Goal: Task Accomplishment & Management: Use online tool/utility

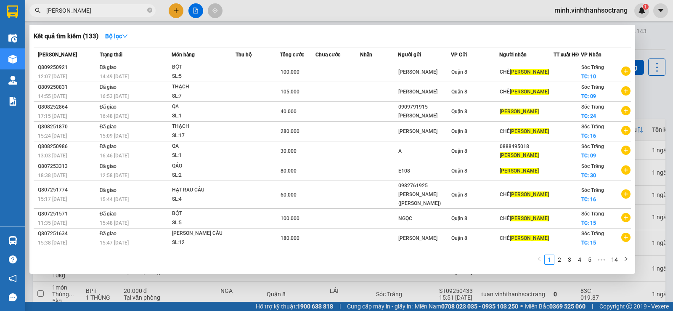
click at [174, 8] on div at bounding box center [336, 155] width 673 height 311
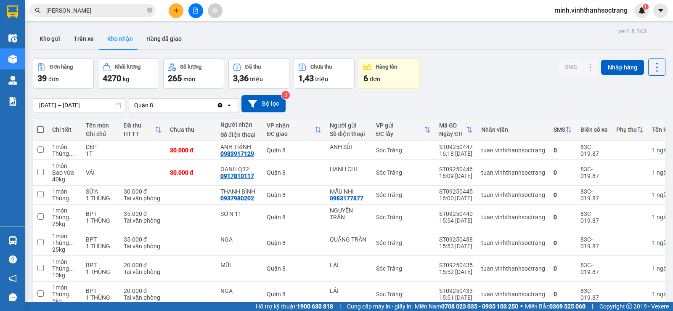
click at [175, 7] on button at bounding box center [176, 10] width 15 height 15
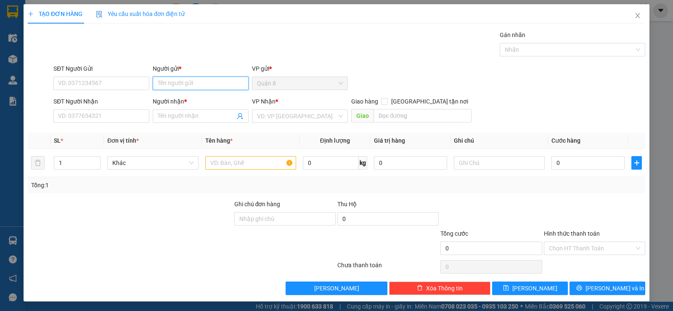
click at [187, 87] on input "Người gửi *" at bounding box center [201, 83] width 96 height 13
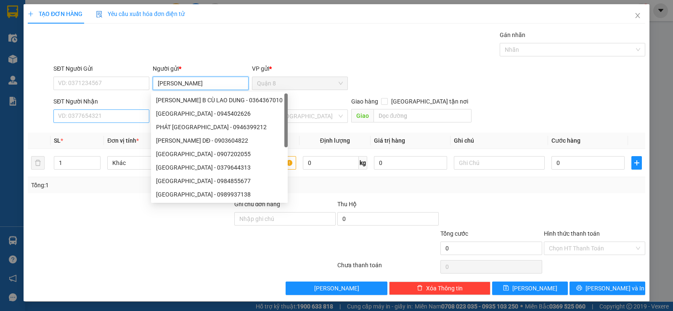
type input "[PERSON_NAME]"
click at [84, 113] on input "SĐT Người Nhận" at bounding box center [101, 115] width 96 height 13
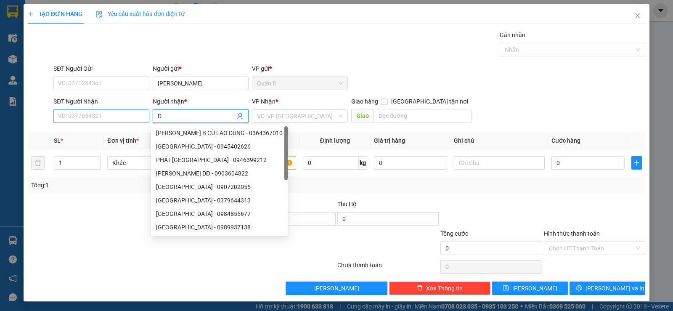
type input "D"
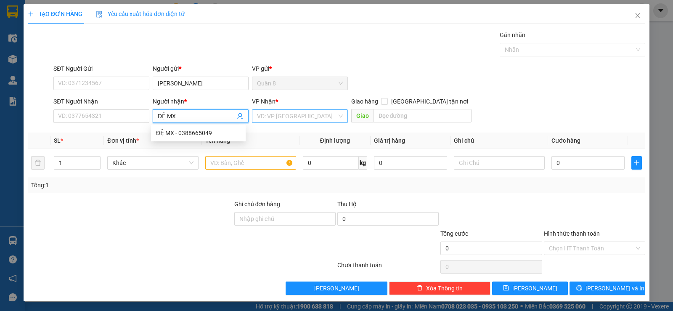
type input "ĐỆ MX"
click at [304, 118] on input "search" at bounding box center [297, 116] width 80 height 13
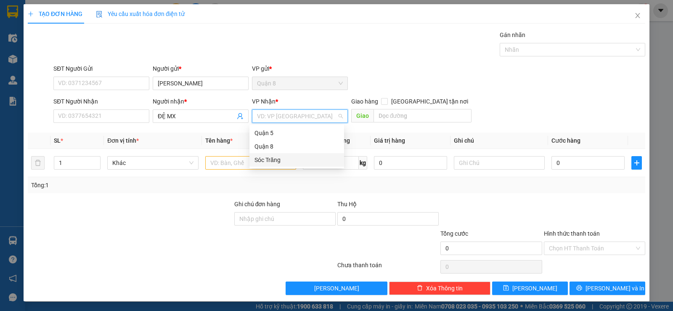
click at [269, 159] on div "Sóc Trăng" at bounding box center [297, 159] width 85 height 9
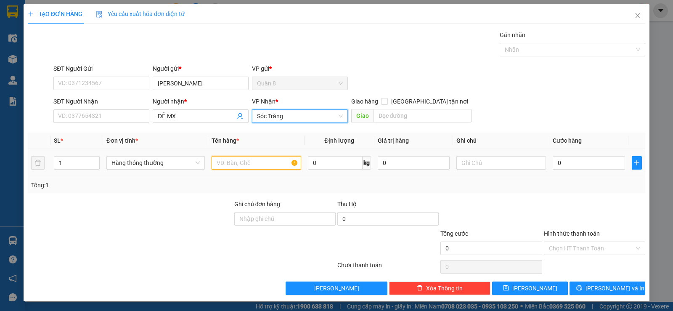
click at [216, 165] on input "text" at bounding box center [257, 162] width 90 height 13
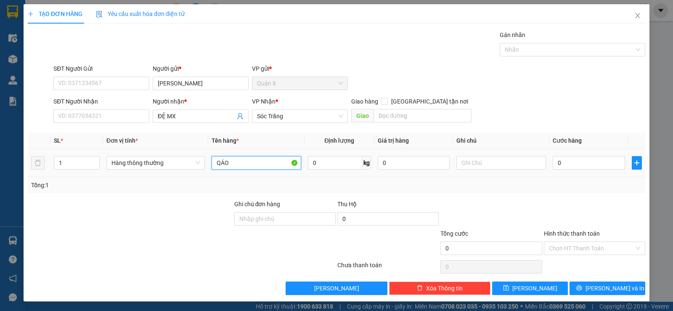
type input "QÁO"
type input "20"
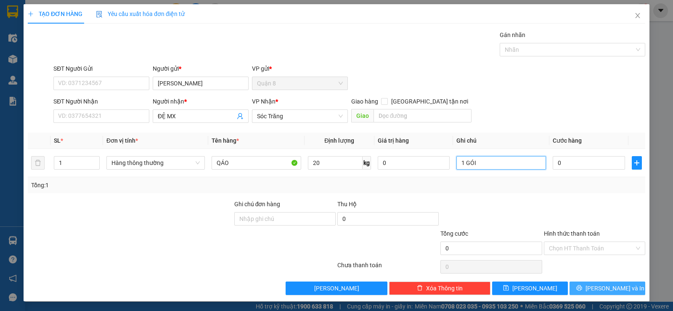
type input "1 GÓI"
click at [591, 293] on button "[PERSON_NAME] và In" at bounding box center [608, 288] width 76 height 13
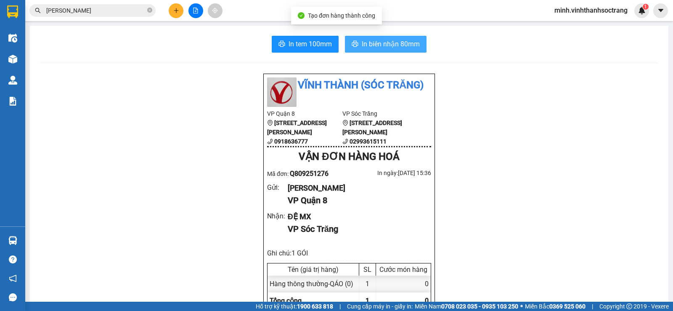
click at [410, 43] on span "In biên nhận 80mm" at bounding box center [391, 44] width 58 height 11
